Goal: Task Accomplishment & Management: Manage account settings

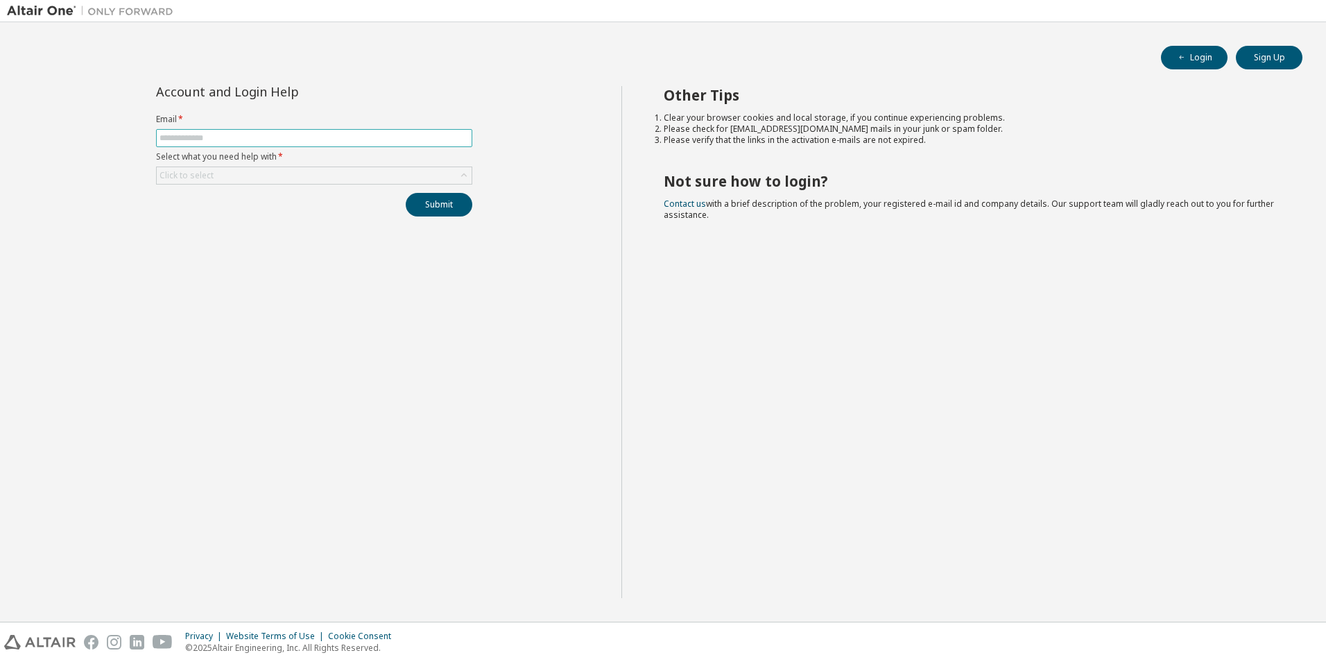
click at [196, 132] on input "text" at bounding box center [314, 137] width 309 height 11
type input "**********"
click at [291, 173] on div "Click to select" at bounding box center [314, 175] width 315 height 17
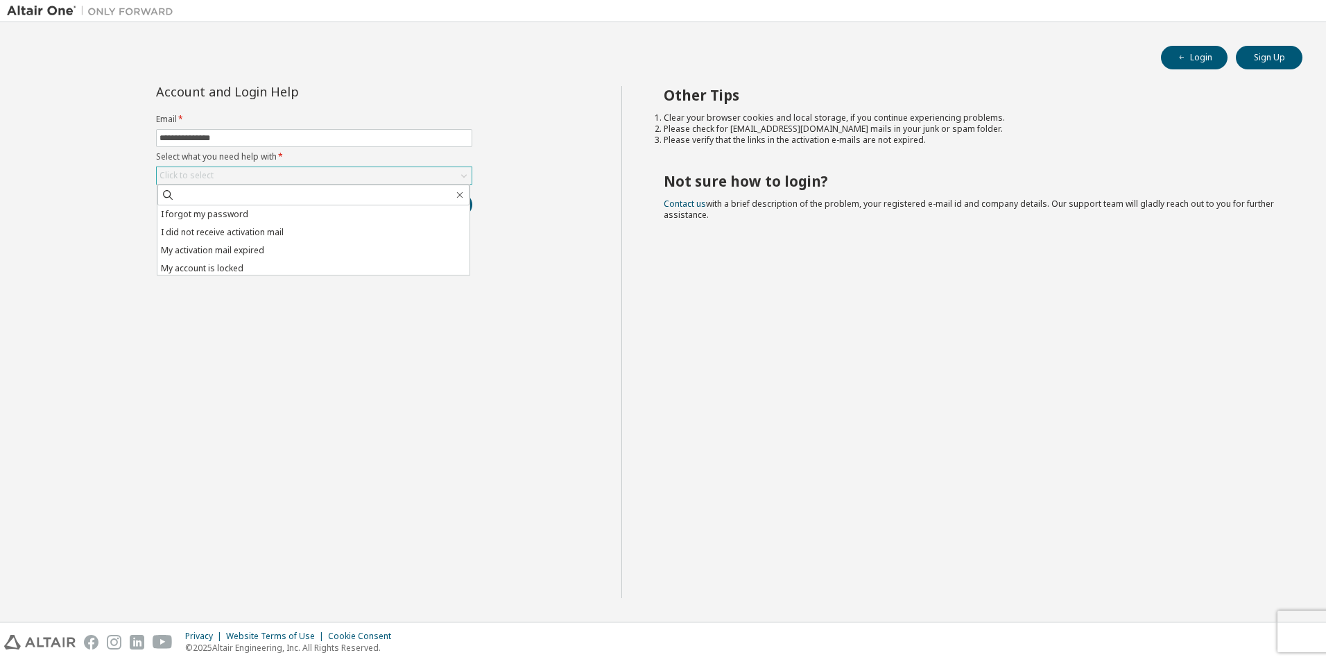
click at [291, 173] on div "Click to select" at bounding box center [314, 175] width 315 height 17
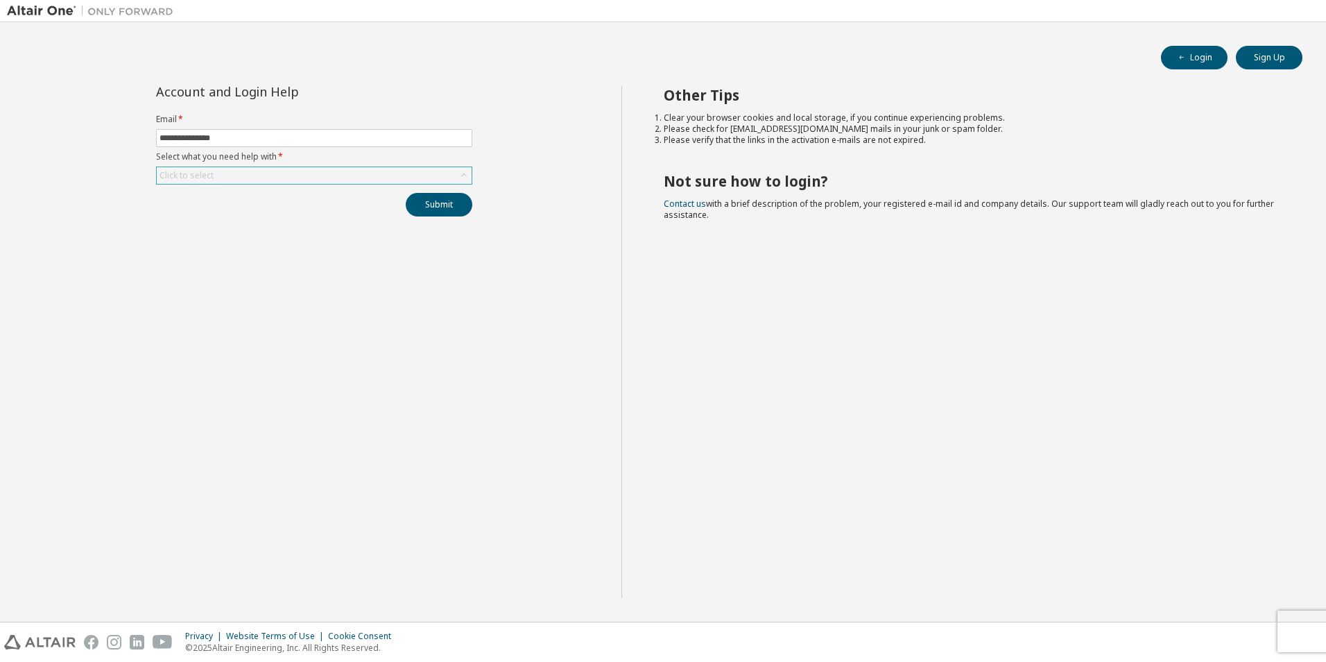
click at [291, 173] on div "Click to select" at bounding box center [314, 175] width 315 height 17
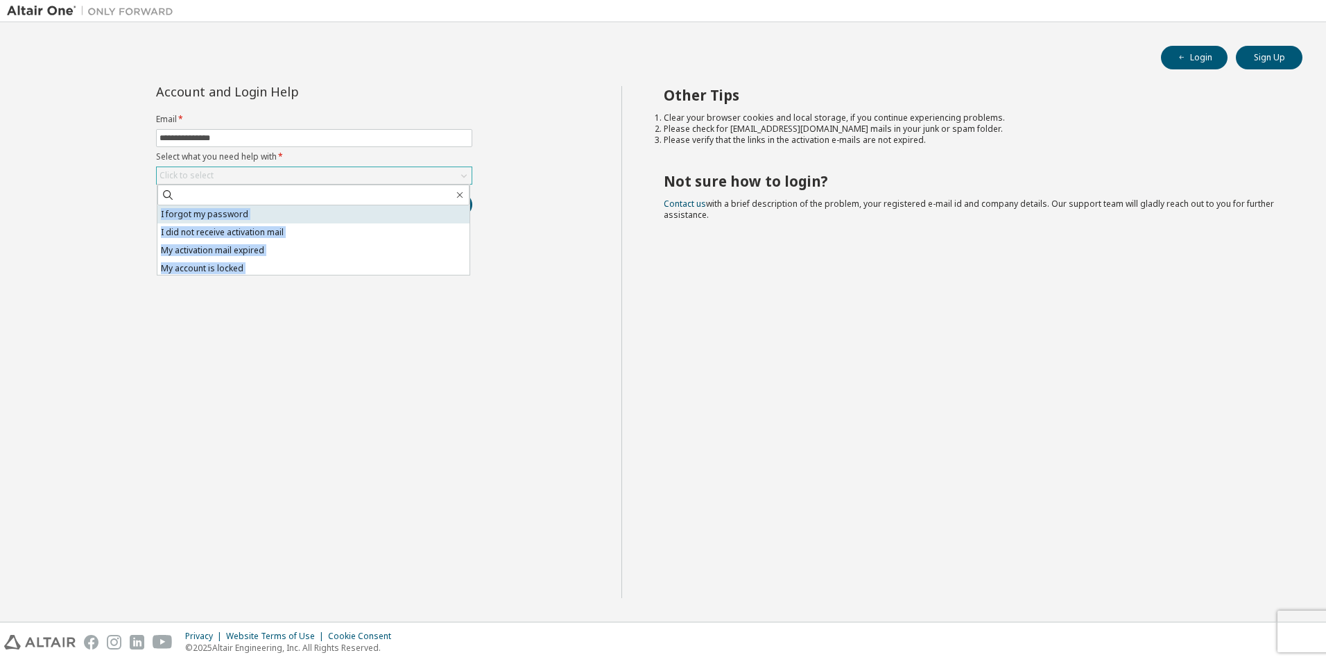
click at [218, 214] on li "I forgot my password" at bounding box center [313, 214] width 312 height 18
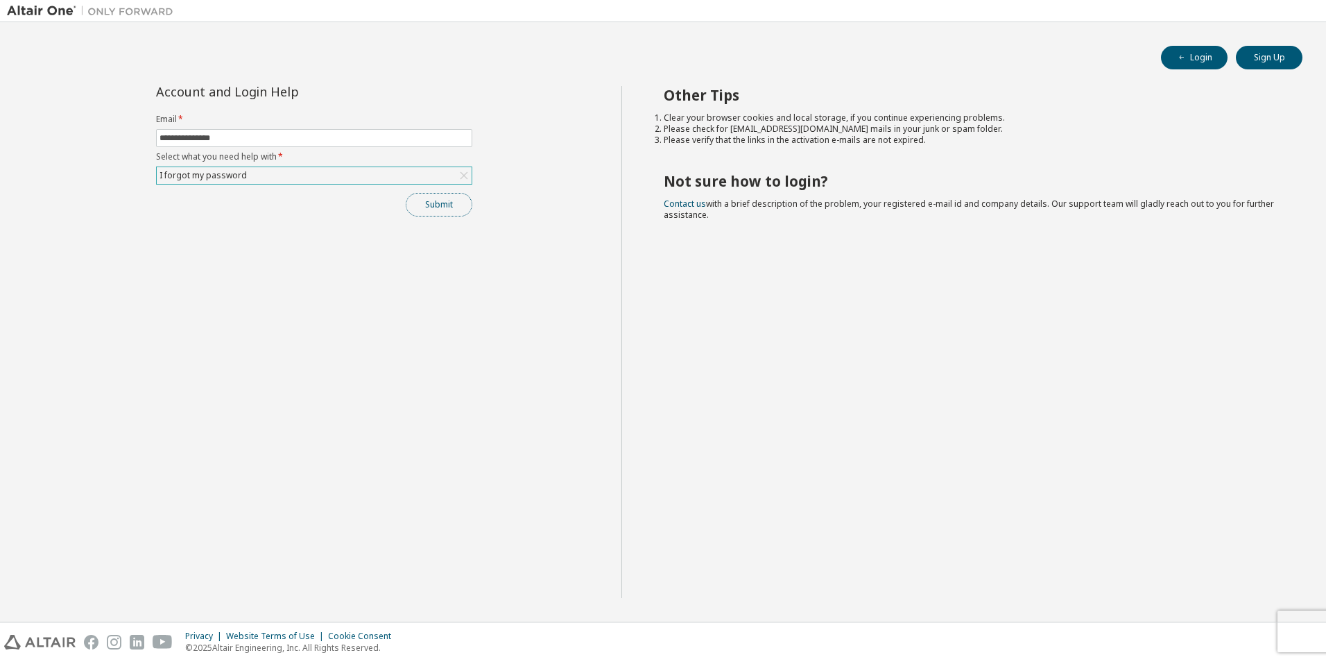
click at [428, 204] on button "Submit" at bounding box center [439, 205] width 67 height 24
